Goal: Communication & Community: Answer question/provide support

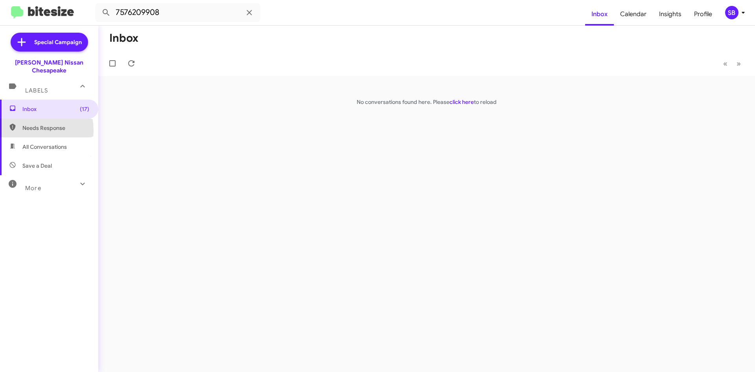
click at [28, 124] on span "Needs Response" at bounding box center [55, 128] width 67 height 8
type input "in:needs-response"
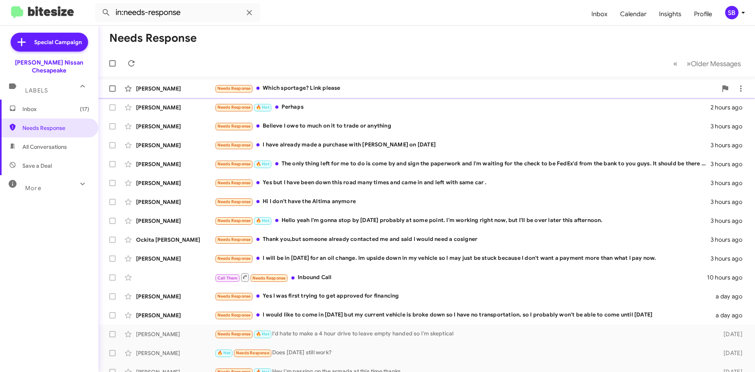
click at [367, 85] on div "Needs Response Which sportage? Link please" at bounding box center [466, 88] width 503 height 9
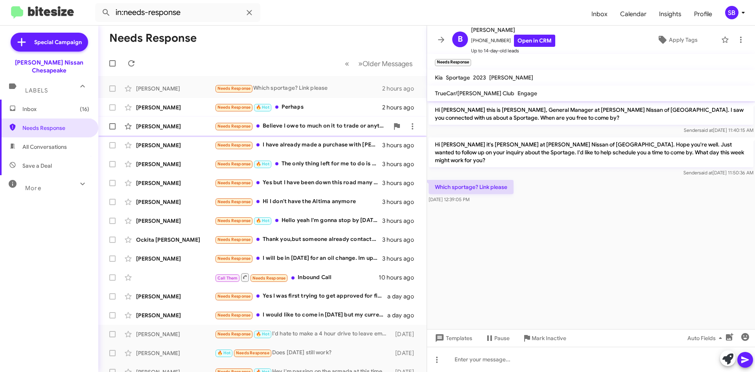
click at [345, 119] on div "[PERSON_NAME] Needs Response Believe I owe to much on it to trade or anything 3…" at bounding box center [263, 126] width 316 height 16
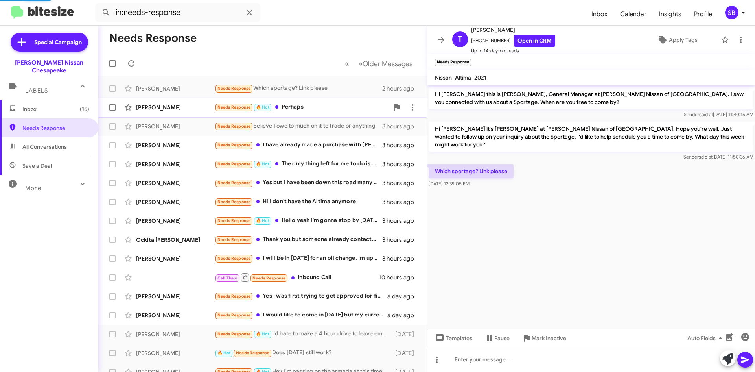
scroll to position [7, 0]
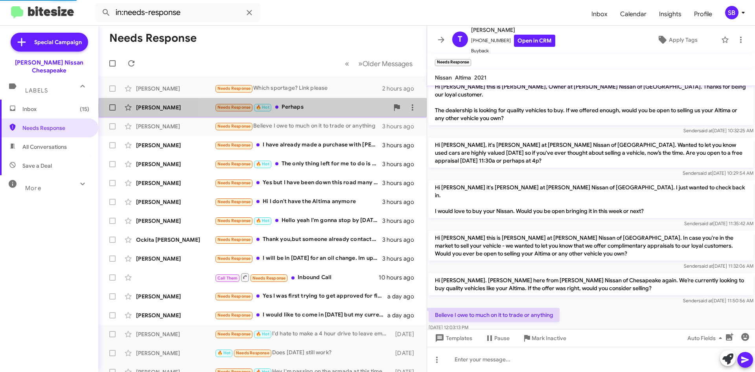
click at [323, 107] on div "Needs Response 🔥 Hot Perhaps" at bounding box center [302, 107] width 174 height 9
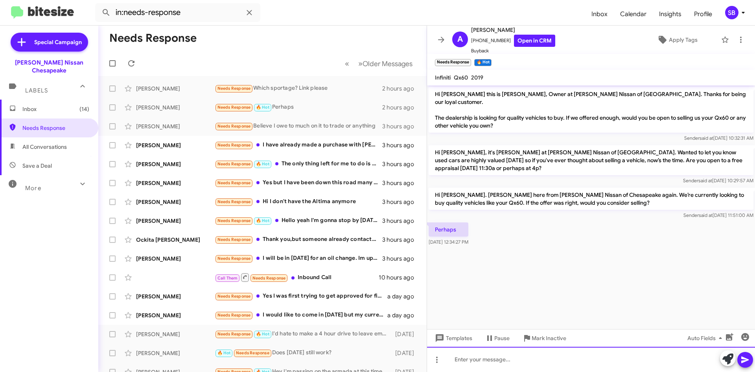
click at [485, 355] on div at bounding box center [591, 359] width 328 height 25
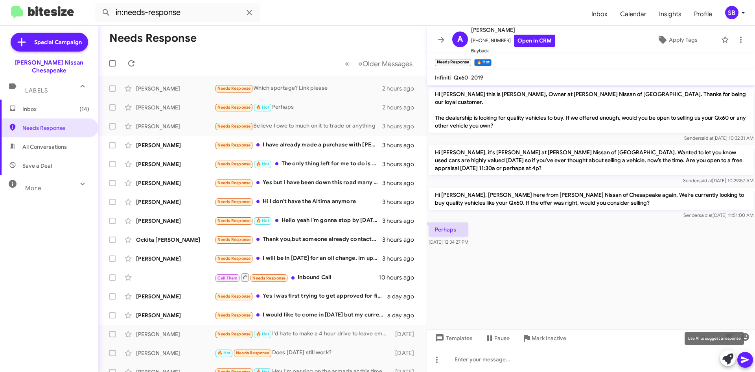
click at [732, 360] on icon at bounding box center [728, 358] width 11 height 11
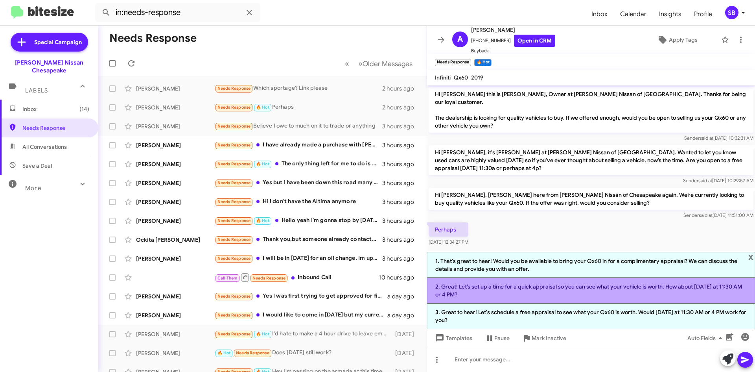
click at [551, 295] on li "2. Great! Let’s set up a time for a quick appraisal so you can see what your ve…" at bounding box center [591, 291] width 328 height 26
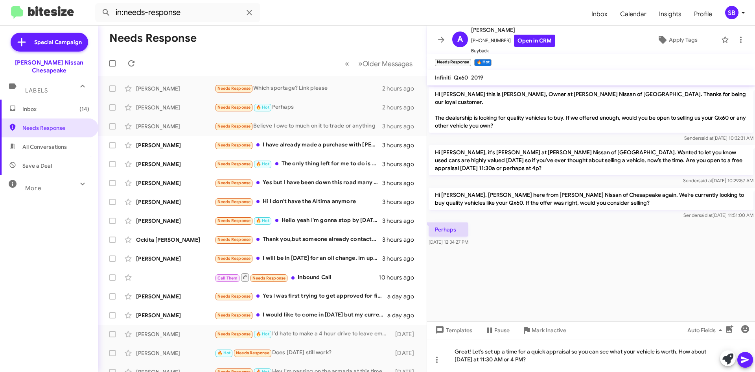
click at [557, 354] on mat-tooltip-component "Mark Inactive" at bounding box center [544, 349] width 42 height 24
click at [556, 358] on mat-tooltip-component "Mark Inactive" at bounding box center [544, 349] width 42 height 24
click at [740, 363] on button at bounding box center [746, 360] width 16 height 16
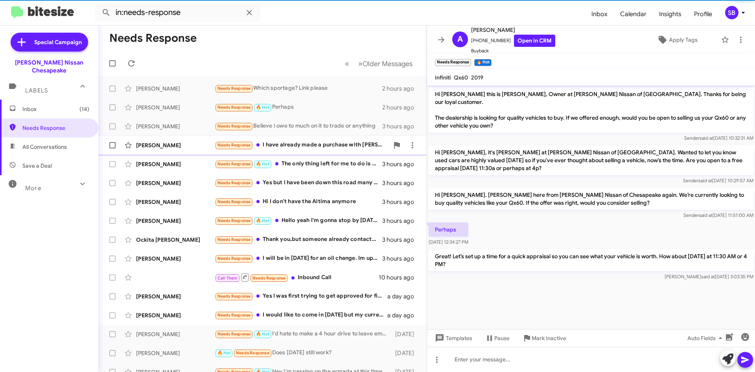
click at [319, 144] on div "Needs Response I have already made a purchase with [PERSON_NAME] on [DATE]" at bounding box center [302, 144] width 174 height 9
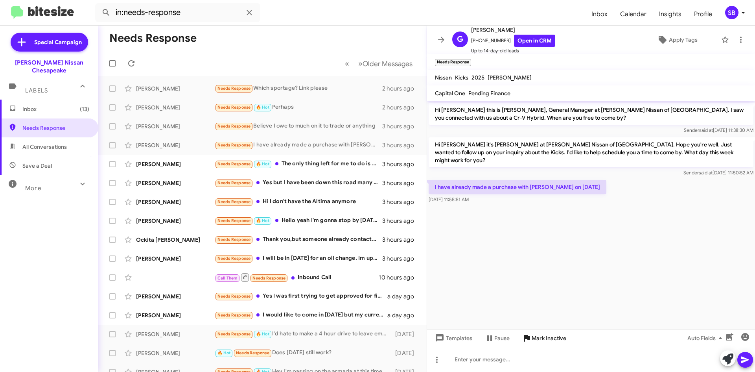
click at [549, 336] on span "Mark Inactive" at bounding box center [549, 338] width 35 height 14
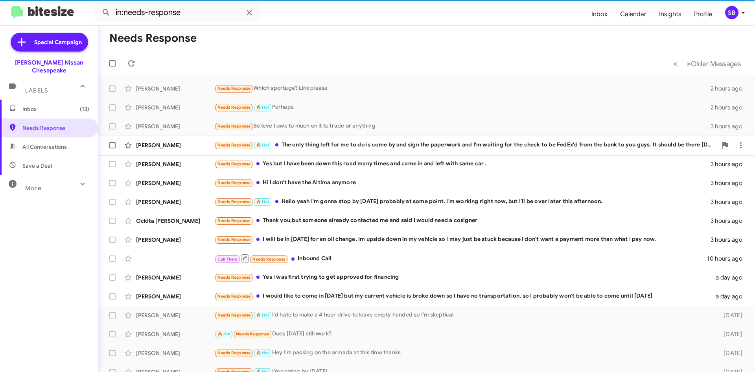
click at [296, 138] on div "[PERSON_NAME] Needs Response 🔥 Hot The only thing left for me to do is come by …" at bounding box center [427, 145] width 644 height 16
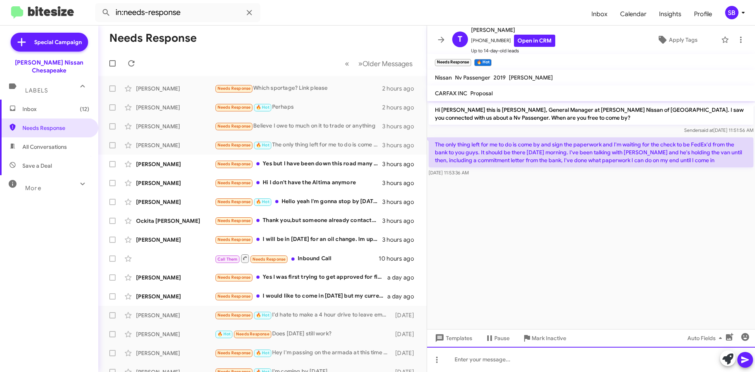
click at [526, 362] on div at bounding box center [591, 359] width 328 height 25
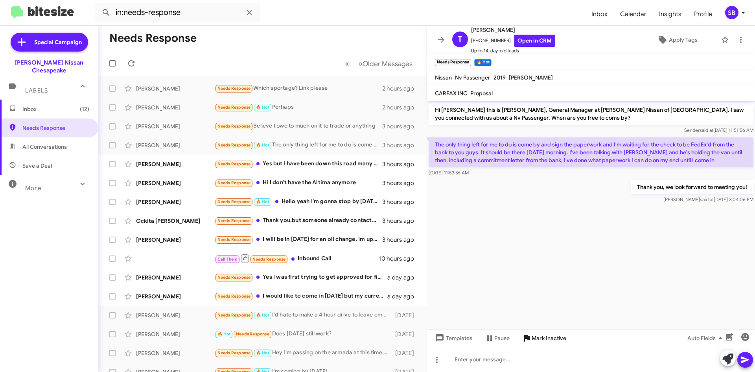
click at [541, 334] on span "Mark Inactive" at bounding box center [549, 338] width 35 height 14
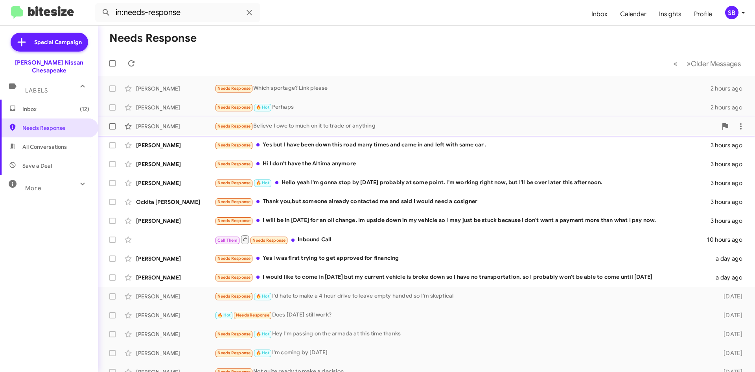
click at [327, 129] on div "Needs Response Believe I owe to much on it to trade or anything" at bounding box center [466, 126] width 503 height 9
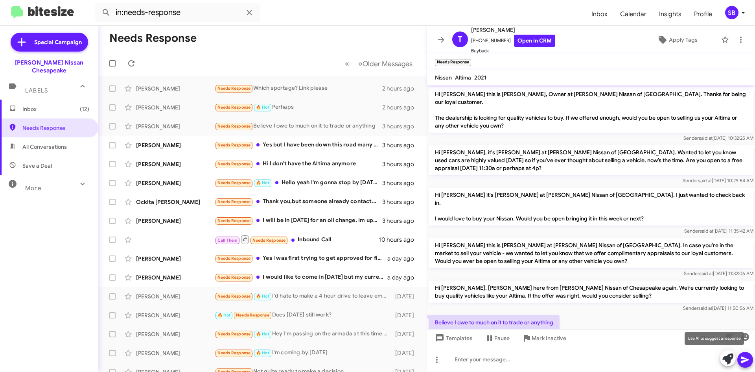
click at [726, 359] on icon at bounding box center [728, 358] width 11 height 11
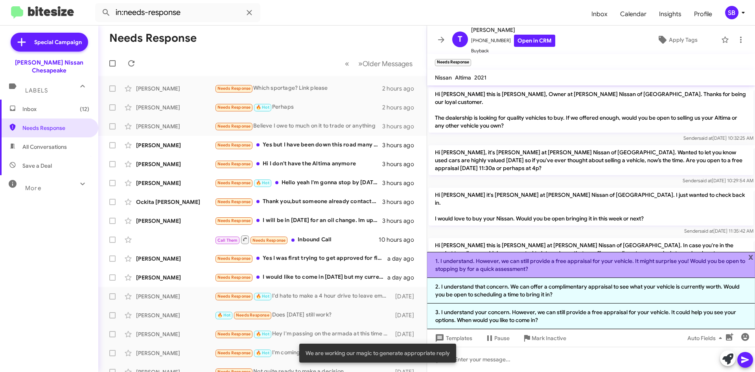
click at [538, 268] on li "1. I understand. However, we can still provide a free appraisal for your vehicl…" at bounding box center [591, 265] width 328 height 26
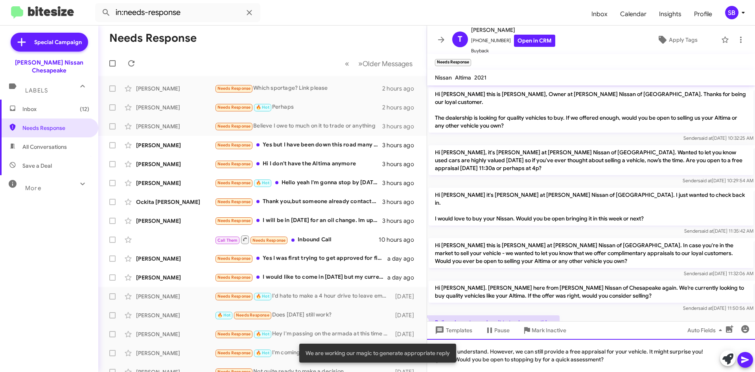
click at [619, 363] on div "I understand. However, we can still provide a free appraisal for your vehicle. …" at bounding box center [591, 355] width 328 height 33
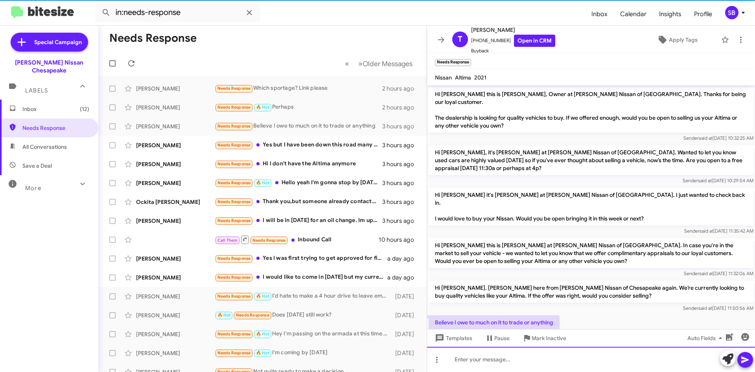
scroll to position [44, 0]
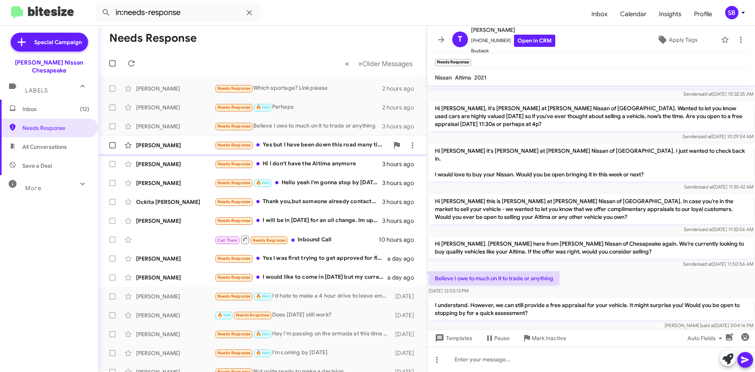
click at [305, 144] on div "Needs Response Yes but I have been down this road many times and came in and le…" at bounding box center [302, 144] width 174 height 9
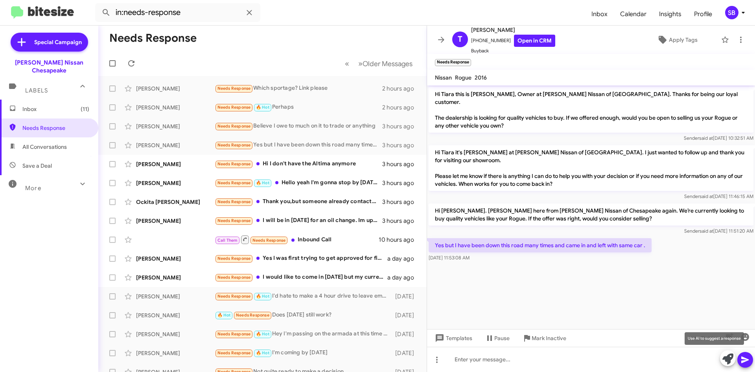
click at [726, 358] on icon at bounding box center [728, 358] width 11 height 11
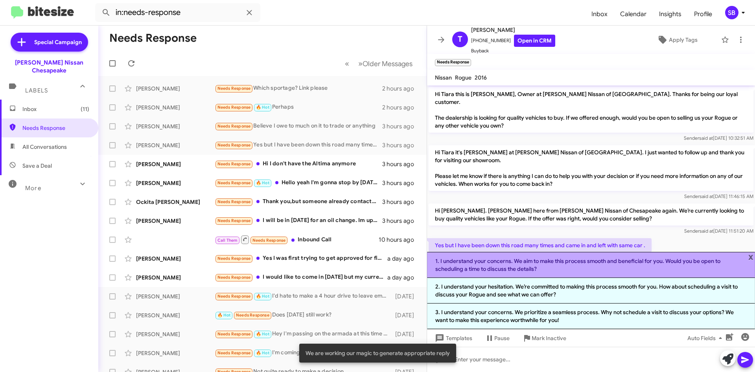
click at [557, 266] on li "1. I understand your concerns. We aim to make this process smooth and beneficia…" at bounding box center [591, 265] width 328 height 26
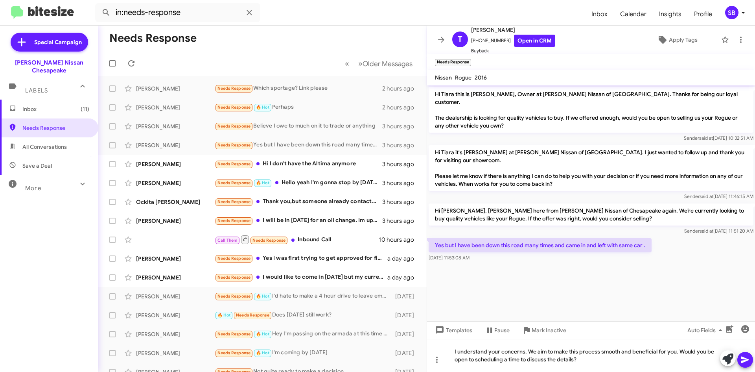
click at [742, 360] on icon at bounding box center [745, 359] width 9 height 9
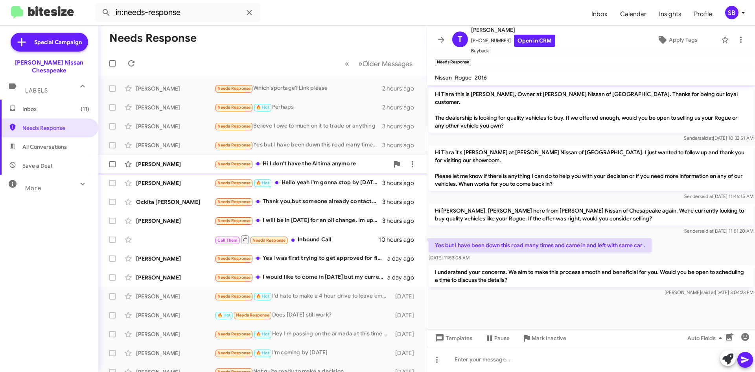
click at [306, 168] on div "Needs Response Hi I don't have the Altima anymore" at bounding box center [302, 163] width 174 height 9
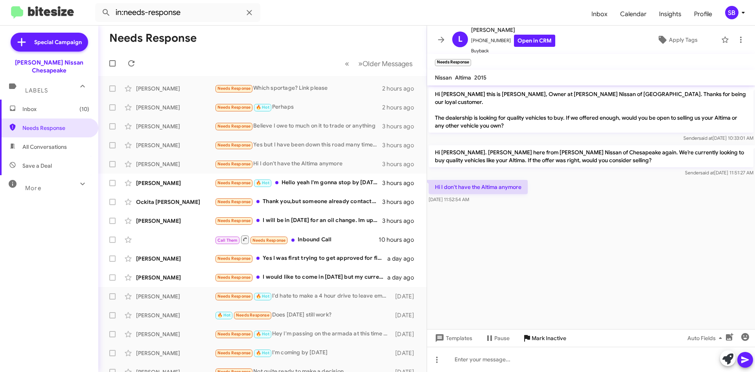
click at [548, 338] on span "Mark Inactive" at bounding box center [549, 338] width 35 height 14
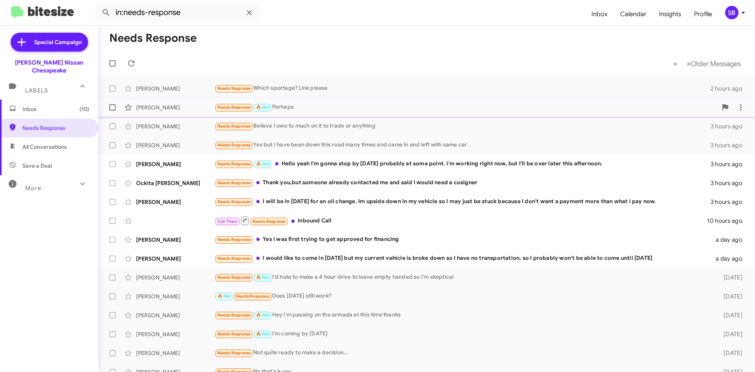
click at [323, 107] on div "Needs Response 🔥 Hot Perhaps" at bounding box center [466, 107] width 503 height 9
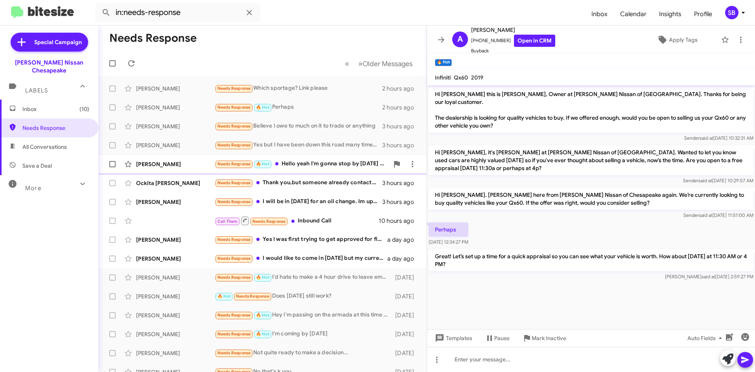
click at [311, 161] on div "Needs Response 🔥 Hot Hello yeah I'm gonna stop by [DATE] probably at some point…" at bounding box center [302, 163] width 174 height 9
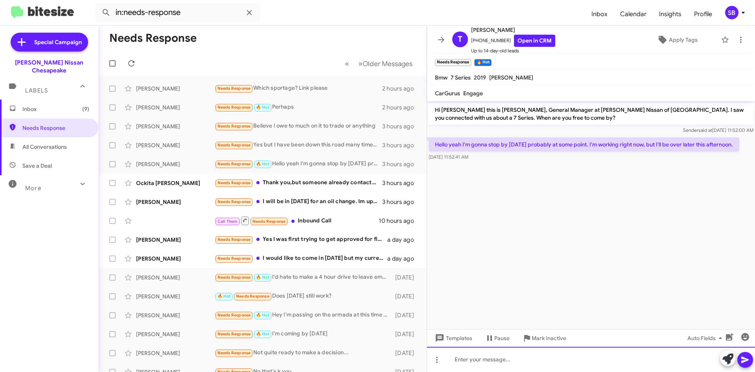
click at [519, 364] on div at bounding box center [591, 359] width 328 height 25
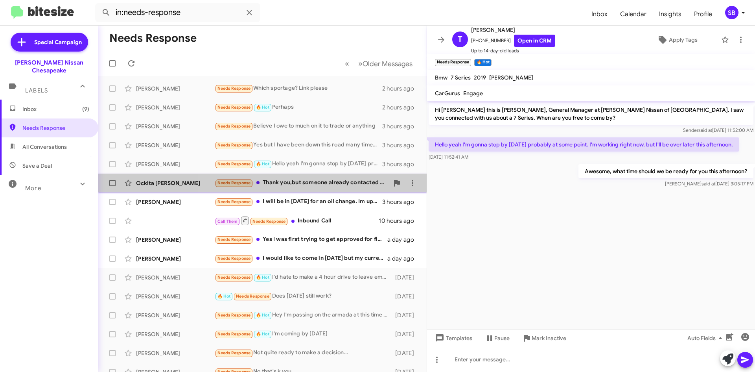
click at [312, 185] on div "Needs Response Thank you,but someone already contacted me and said I would need…" at bounding box center [302, 182] width 174 height 9
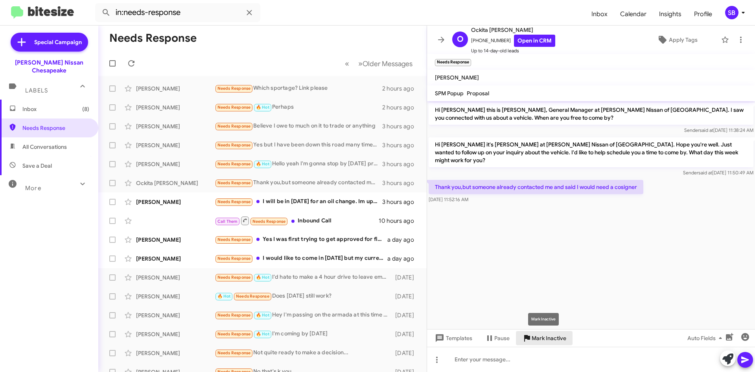
click at [544, 338] on span "Mark Inactive" at bounding box center [549, 338] width 35 height 14
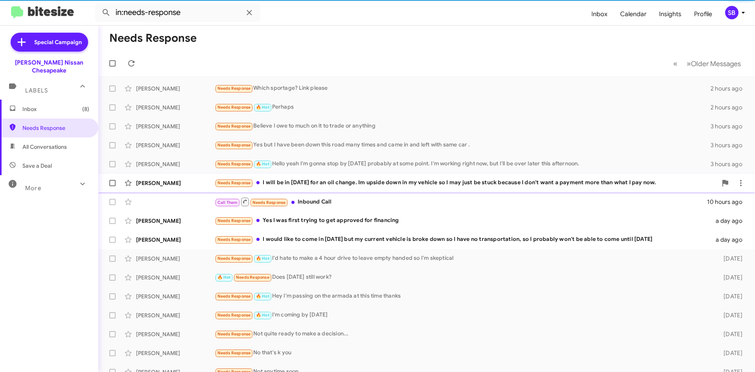
click at [297, 185] on div "Needs Response I will be in [DATE] for an oil change. Im upside down in my vehi…" at bounding box center [466, 182] width 503 height 9
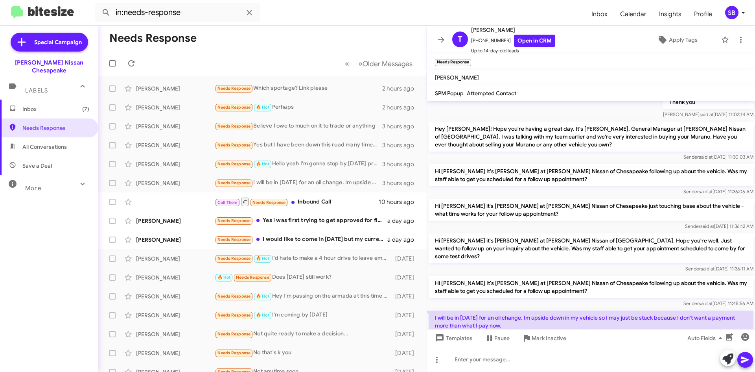
scroll to position [109, 0]
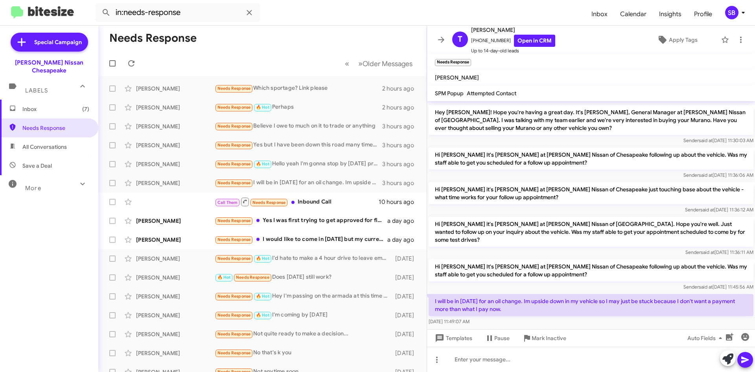
click at [729, 362] on icon at bounding box center [728, 358] width 11 height 11
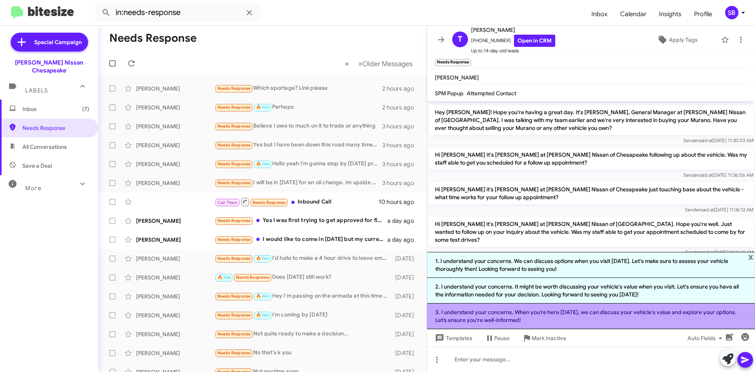
click at [564, 318] on li "3. I understand your concerns. When you’re here [DATE], we can discuss your veh…" at bounding box center [591, 316] width 328 height 26
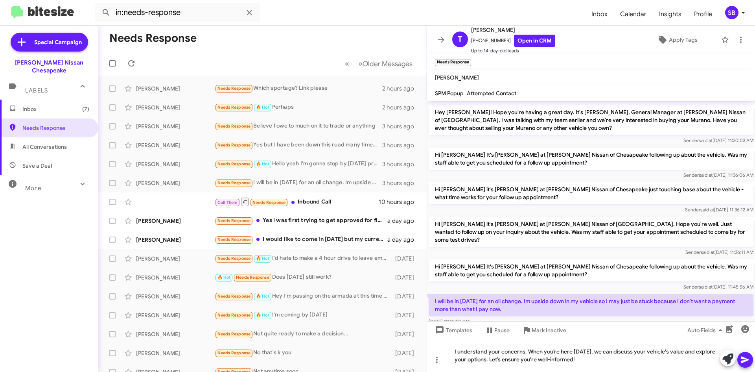
click at [744, 358] on icon at bounding box center [745, 359] width 7 height 7
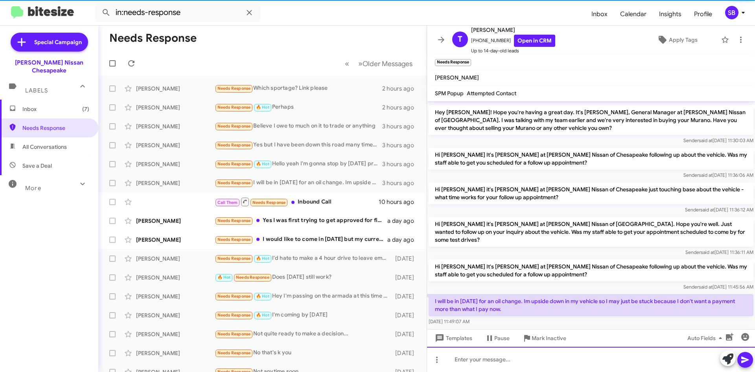
scroll to position [0, 0]
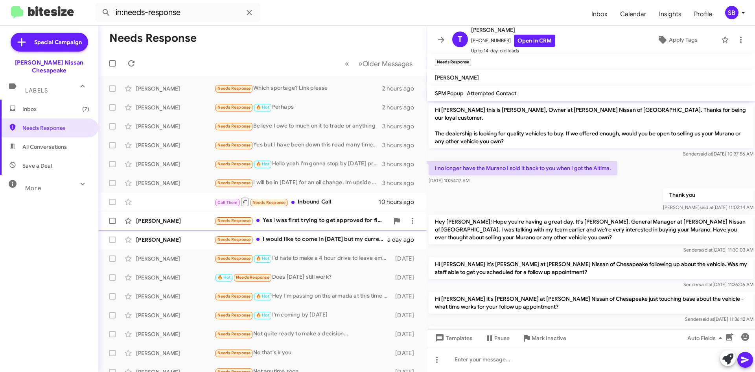
click at [326, 225] on div "Needs Response Yes I was first trying to get approved for financing" at bounding box center [302, 220] width 174 height 9
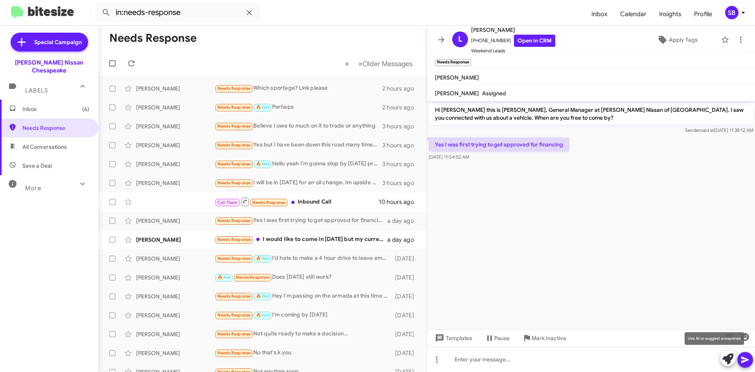
click at [724, 362] on icon at bounding box center [728, 358] width 11 height 11
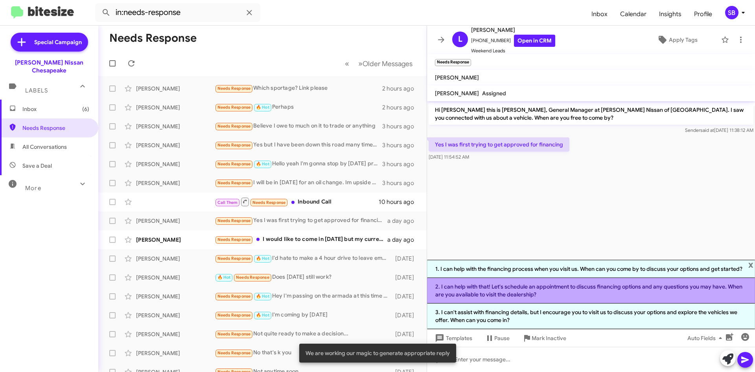
click at [579, 290] on li "2. I can help with that! Let's schedule an appointment to discuss financing opt…" at bounding box center [591, 291] width 328 height 26
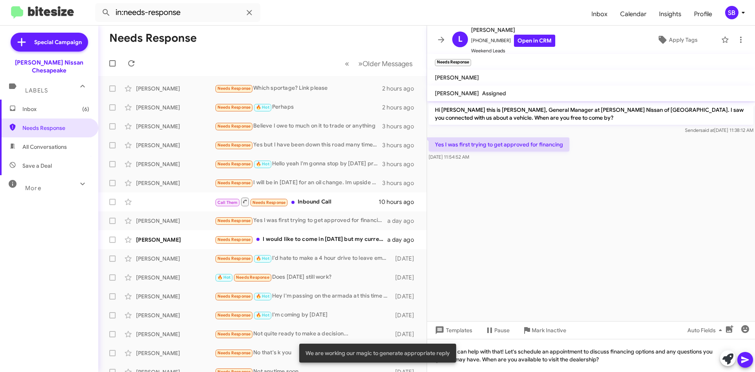
click at [746, 365] on span at bounding box center [745, 360] width 9 height 16
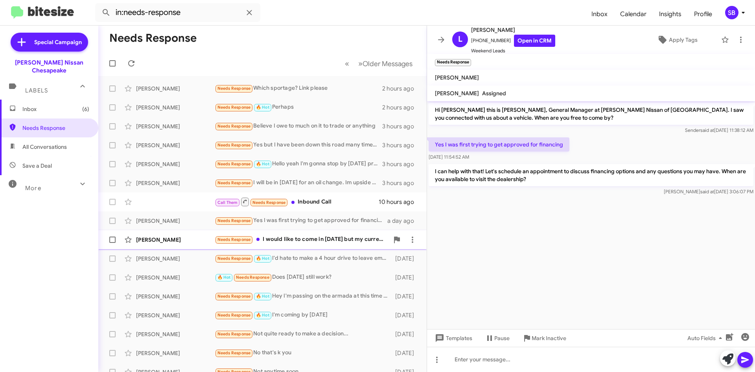
click at [315, 238] on div "Needs Response I would like to come in [DATE] but my current vehicle is broke d…" at bounding box center [302, 239] width 174 height 9
